Goal: Information Seeking & Learning: Check status

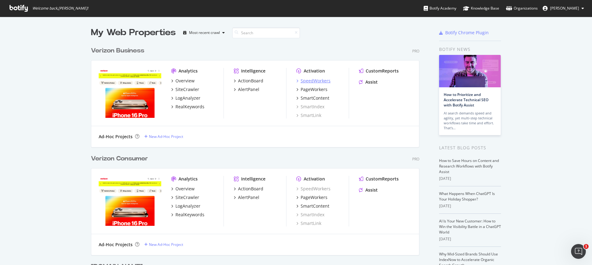
click at [320, 80] on div "SpeedWorkers" at bounding box center [315, 81] width 30 height 6
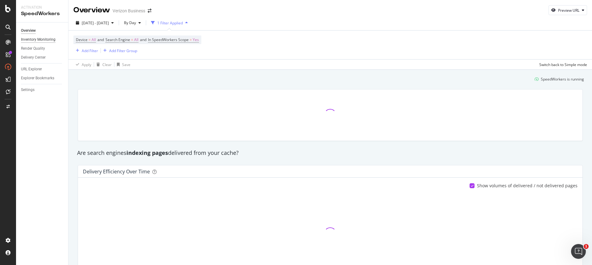
click at [46, 39] on div "Inventory Monitoring" at bounding box center [38, 39] width 35 height 6
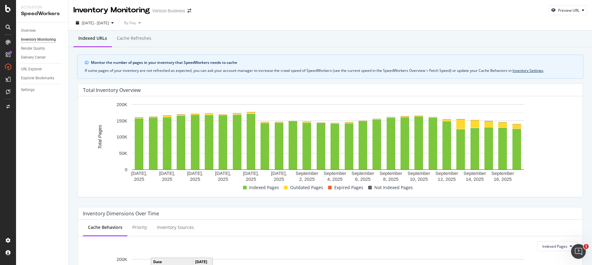
scroll to position [123, 0]
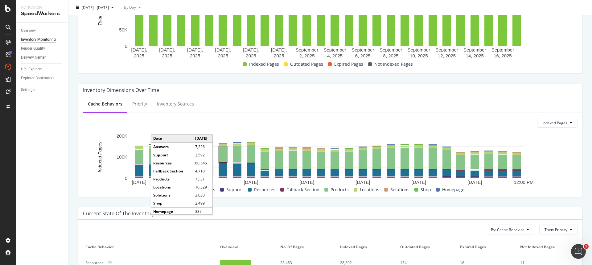
click at [400, 199] on div "Inventory Dimensions Over Time Cache Behaviors Priority Inventory Sources Index…" at bounding box center [330, 140] width 512 height 123
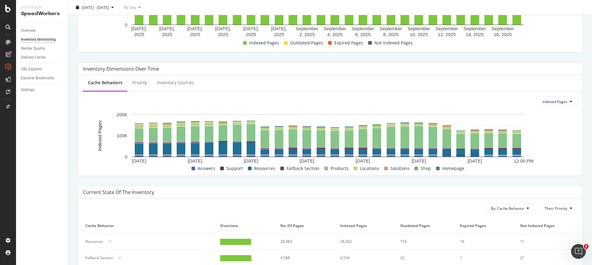
scroll to position [20, 0]
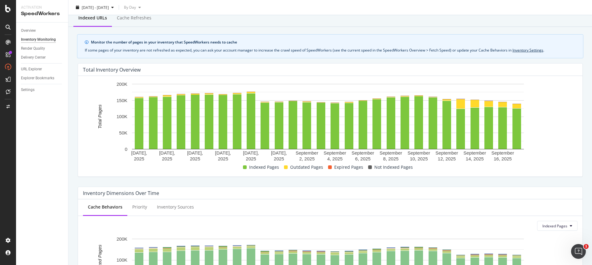
click at [581, 128] on div "Total Inventory Overview [DATE] [DATE] [DATE] [DATE] [DATE] [DATE] [DATE] [DATE…" at bounding box center [330, 119] width 512 height 123
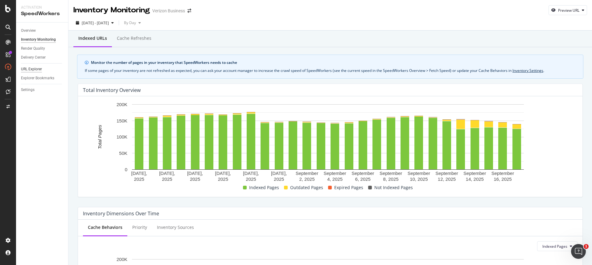
click at [31, 29] on div "Overview" at bounding box center [28, 30] width 15 height 6
click at [36, 68] on div "URL Explorer" at bounding box center [31, 69] width 21 height 6
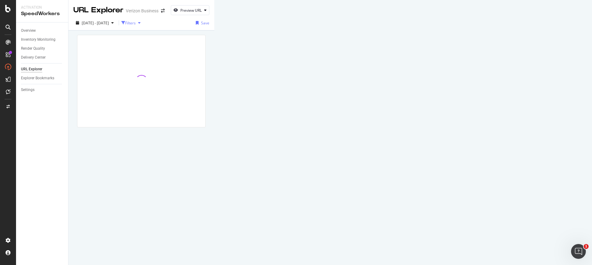
click at [141, 24] on icon "button" at bounding box center [139, 23] width 2 height 4
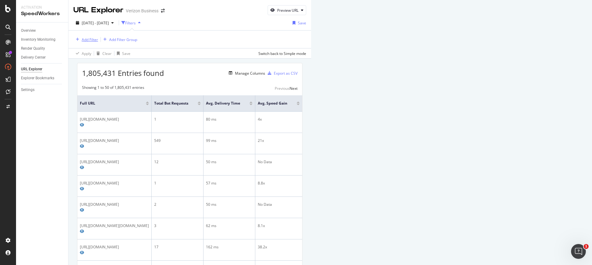
click at [92, 39] on div "Add Filter" at bounding box center [90, 39] width 16 height 5
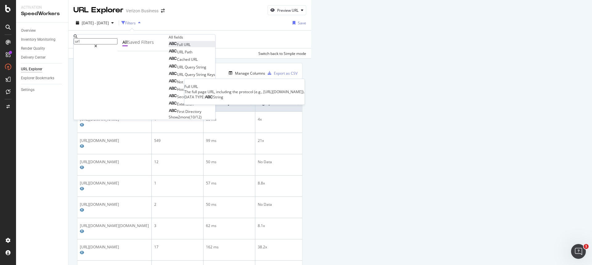
type input "url"
click at [169, 47] on div "Full URL" at bounding box center [180, 44] width 22 height 5
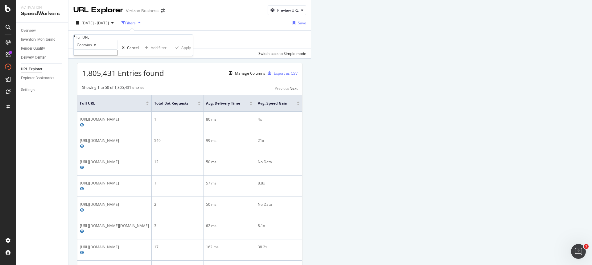
click at [92, 47] on span "Contains" at bounding box center [84, 44] width 15 height 5
click at [97, 56] on div "Equal to" at bounding box center [95, 53] width 43 height 6
click at [99, 56] on input "text" at bounding box center [96, 53] width 44 height 6
paste input "[URL][DOMAIN_NAME]"
type input "[URL][DOMAIN_NAME]"
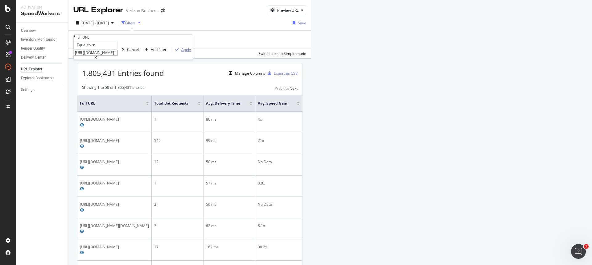
click at [181, 52] on div "Apply" at bounding box center [186, 49] width 10 height 5
